Goal: Download file/media

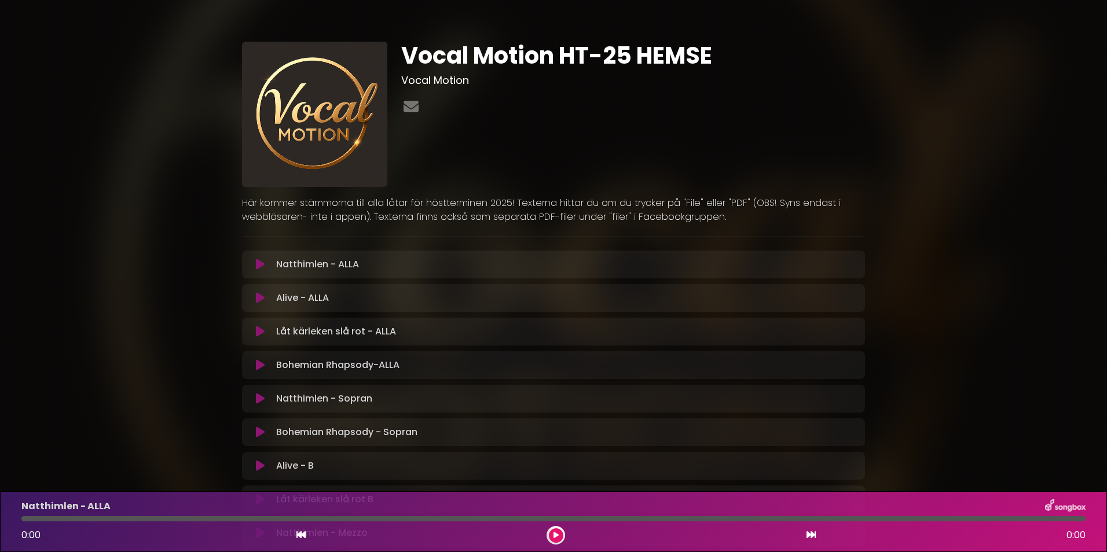
click at [1104, 545] on div "Natthimlen - ALLA 0:00 0:00" at bounding box center [553, 521] width 1107 height 61
click at [929, 471] on div "Vocal Motion HT-25 HEMSE Vocal Motion" at bounding box center [553, 459] width 764 height 891
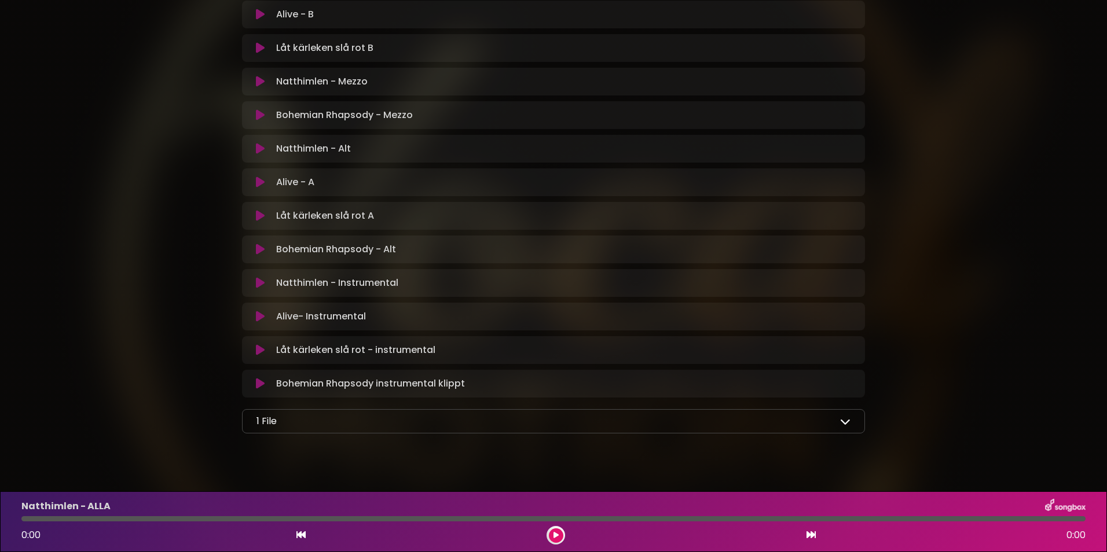
scroll to position [467, 0]
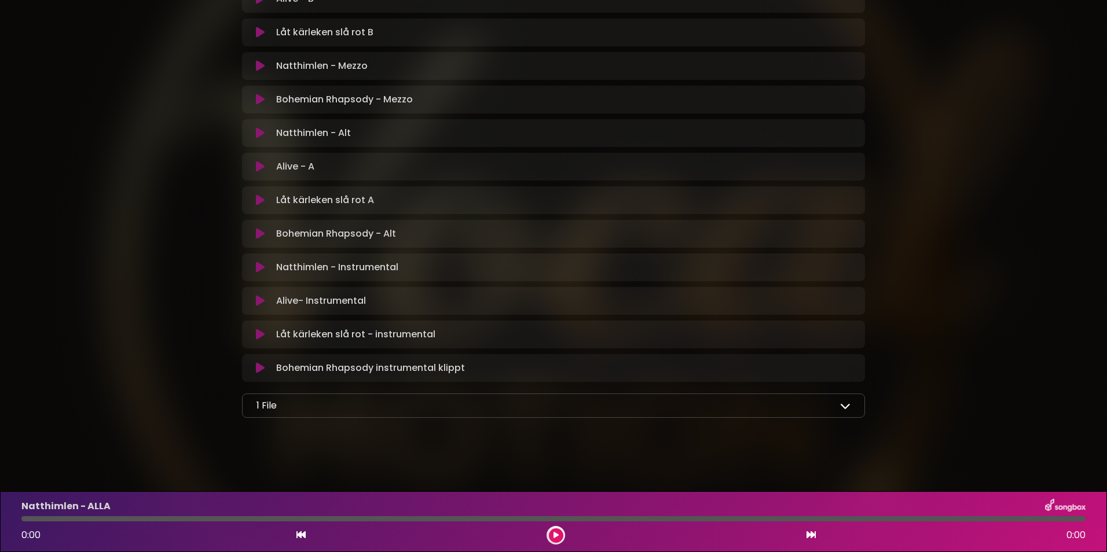
click at [771, 412] on div "1 File" at bounding box center [553, 406] width 594 height 14
click at [847, 406] on icon at bounding box center [845, 405] width 10 height 10
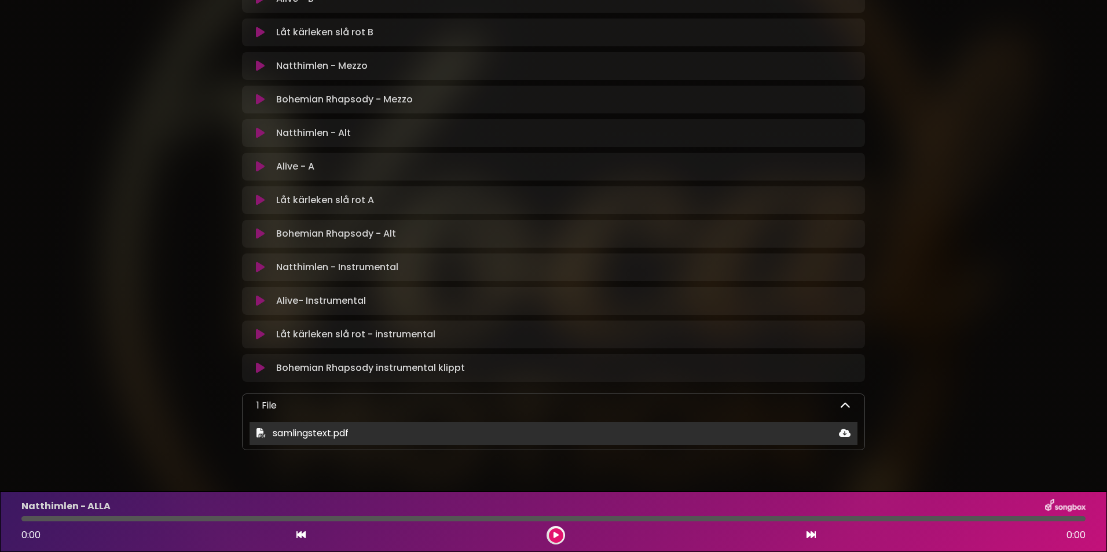
click at [582, 435] on div "samlingstext.pdf" at bounding box center [553, 434] width 608 height 14
click at [843, 430] on icon at bounding box center [845, 432] width 12 height 9
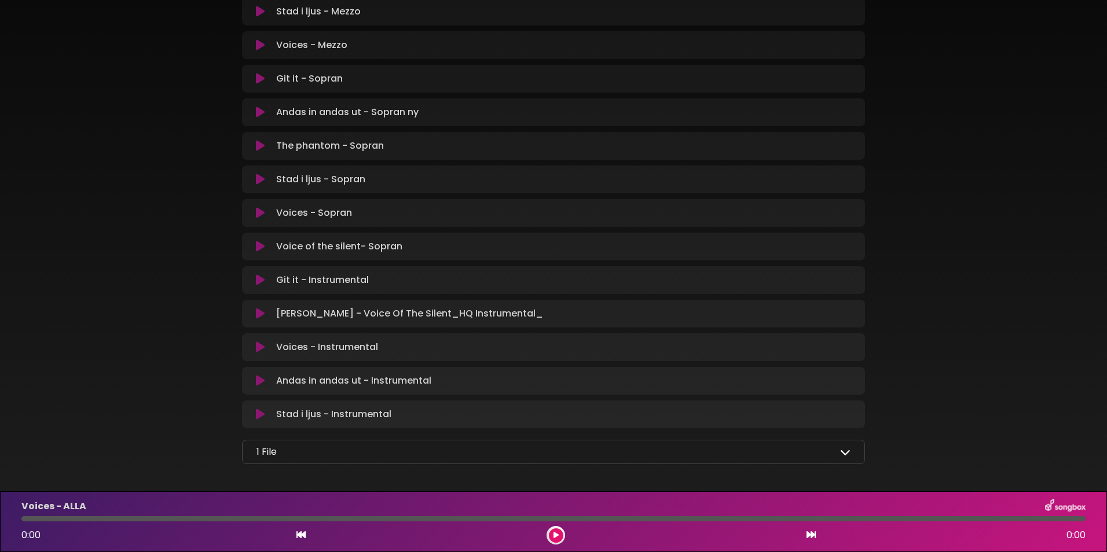
scroll to position [671, 0]
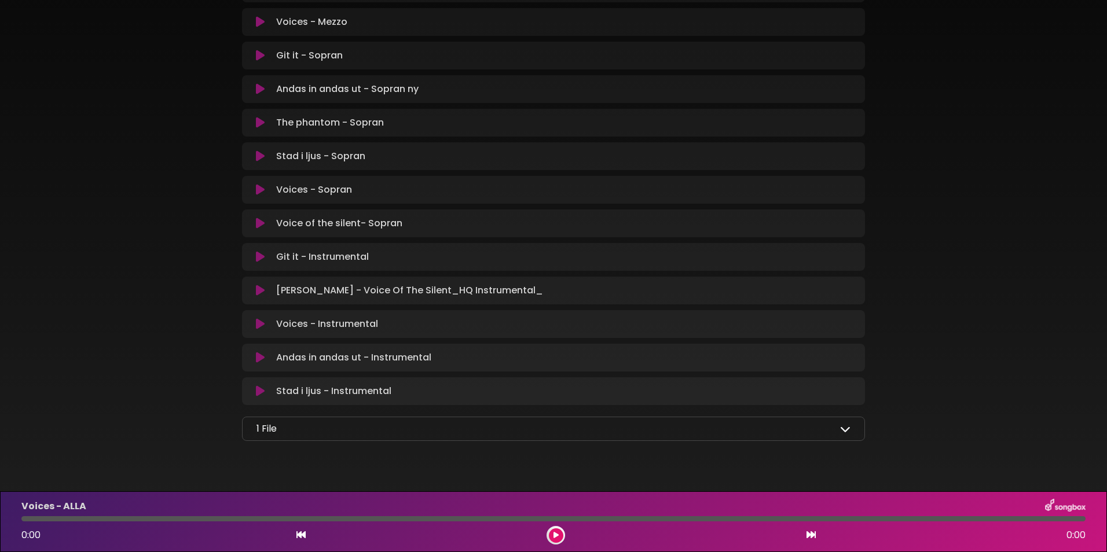
click at [848, 430] on icon at bounding box center [845, 429] width 10 height 10
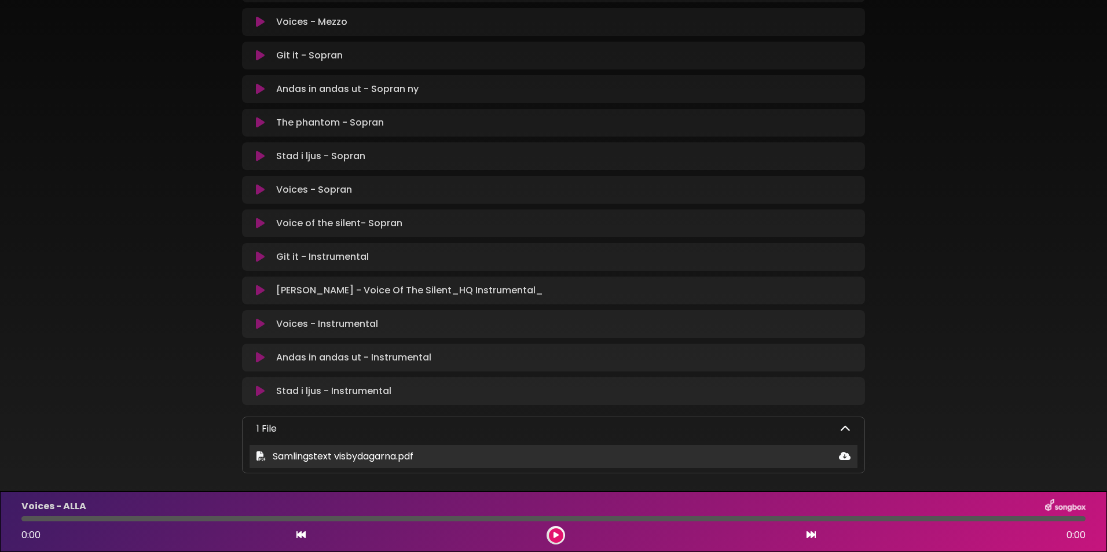
click at [844, 455] on icon at bounding box center [845, 455] width 12 height 9
